Goal: Find specific page/section: Find specific page/section

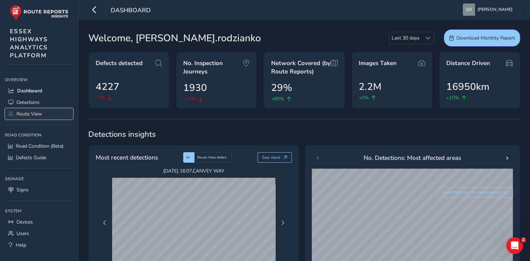
click at [33, 114] on span "Route View" at bounding box center [29, 114] width 26 height 7
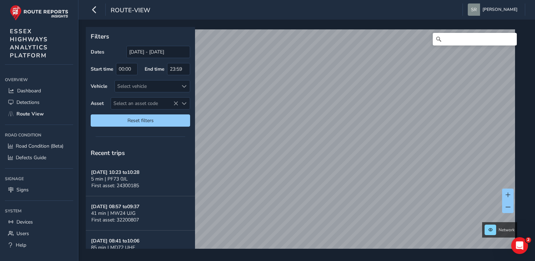
click at [0, 0] on div "x Available inspection trips: [DATE] 07:45" at bounding box center [0, 0] width 0 height 0
click at [506, 191] on button at bounding box center [509, 195] width 12 height 12
click at [505, 194] on button at bounding box center [509, 195] width 12 height 12
click at [507, 194] on span at bounding box center [508, 195] width 5 height 5
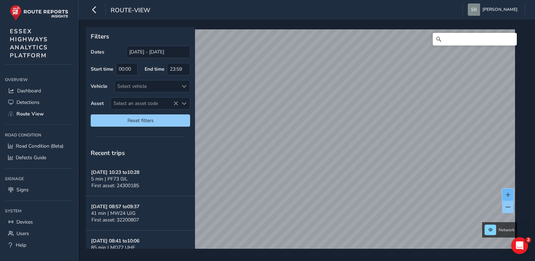
click at [507, 194] on span at bounding box center [508, 195] width 5 height 5
